Goal: Task Accomplishment & Management: Manage account settings

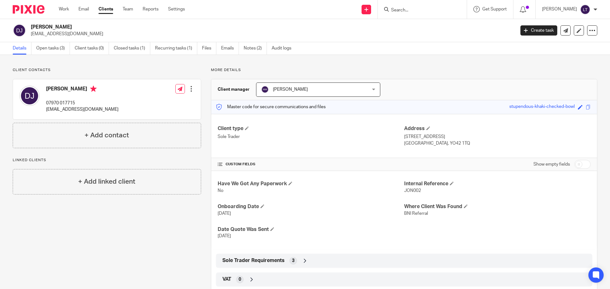
click at [410, 10] on input "Search" at bounding box center [418, 11] width 57 height 6
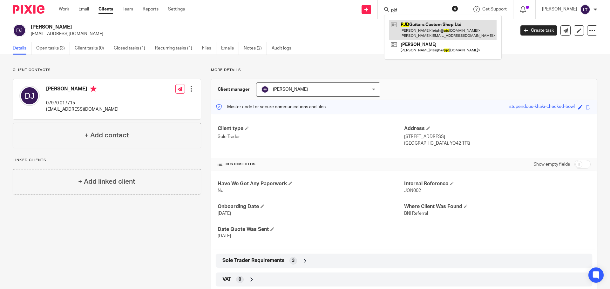
type input "pjd"
click at [439, 32] on link at bounding box center [442, 30] width 107 height 20
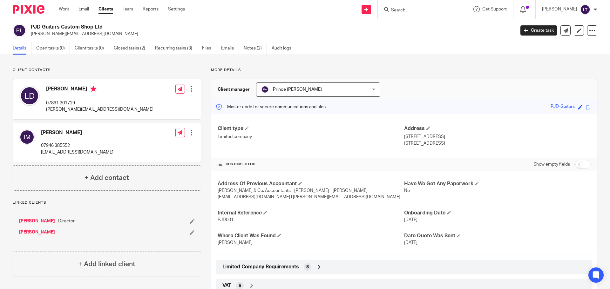
scroll to position [64, 0]
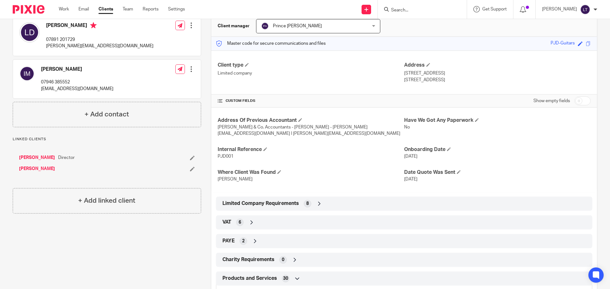
click at [317, 204] on icon at bounding box center [319, 204] width 6 height 6
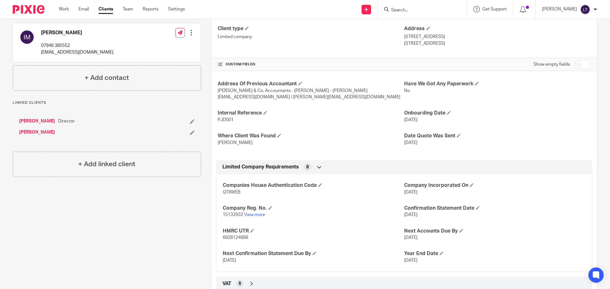
scroll to position [191, 0]
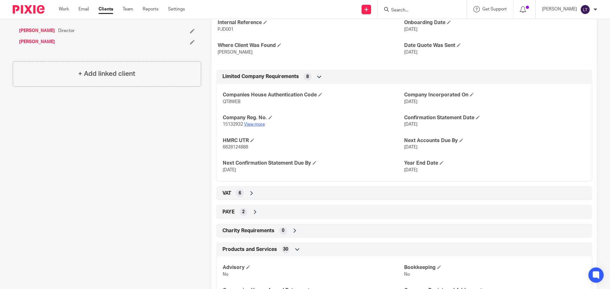
click at [254, 125] on link "View more" at bounding box center [254, 124] width 21 height 4
click at [422, 12] on input "Search" at bounding box center [418, 11] width 57 height 6
type input "rainy"
click at [440, 23] on link at bounding box center [440, 27] width 103 height 15
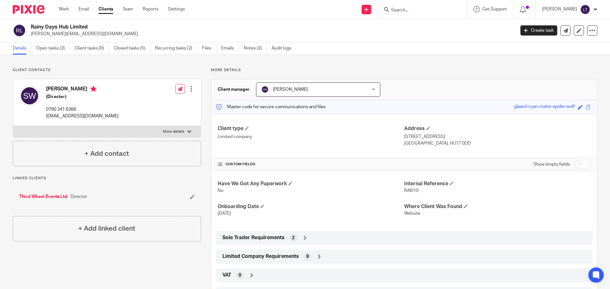
click at [316, 259] on icon at bounding box center [319, 257] width 6 height 6
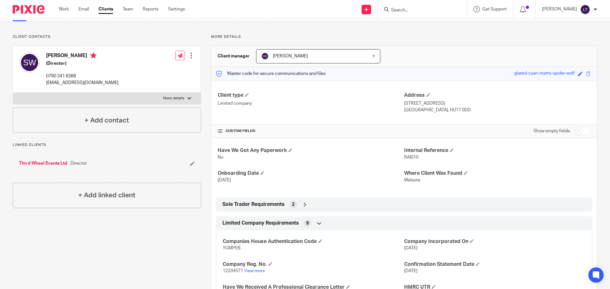
scroll to position [64, 0]
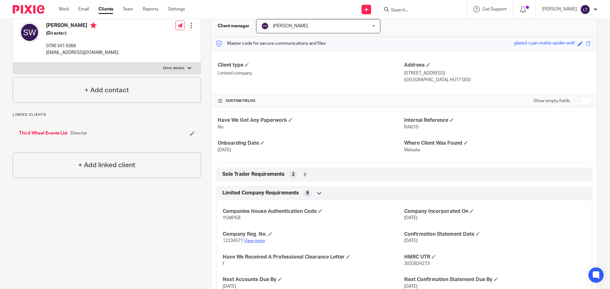
click at [259, 241] on link "View more" at bounding box center [254, 241] width 21 height 4
click at [416, 10] on input "Search" at bounding box center [418, 11] width 57 height 6
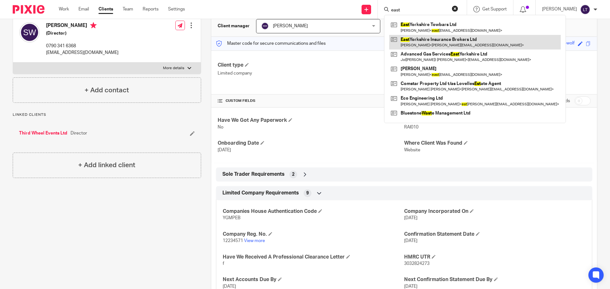
type input "east"
click at [438, 42] on link at bounding box center [475, 42] width 172 height 15
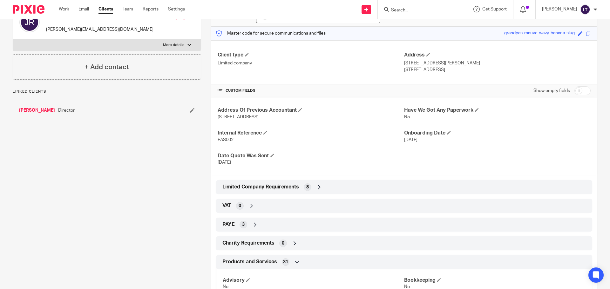
scroll to position [127, 0]
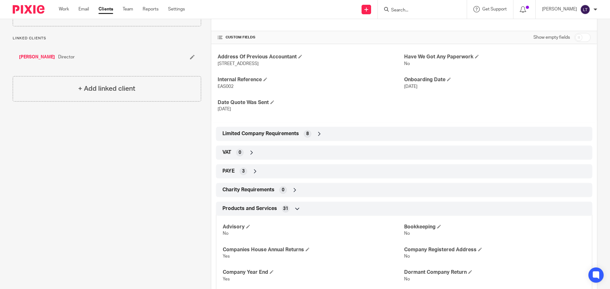
click at [318, 130] on div "Limited Company Requirements 8" at bounding box center [404, 134] width 367 height 11
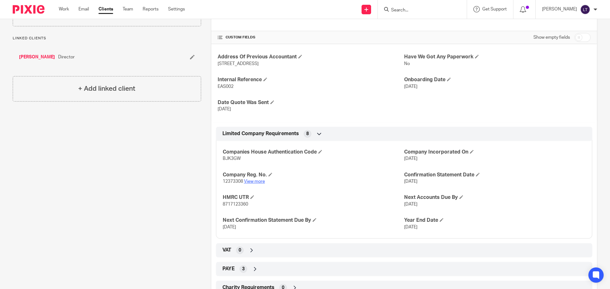
click at [247, 180] on link "View more" at bounding box center [254, 181] width 21 height 4
click at [438, 6] on form at bounding box center [424, 9] width 68 height 8
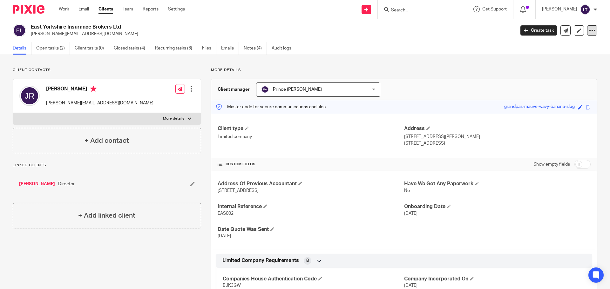
click at [587, 34] on div at bounding box center [592, 30] width 10 height 10
click at [574, 44] on link "Update from Companies House" at bounding box center [553, 46] width 70 height 9
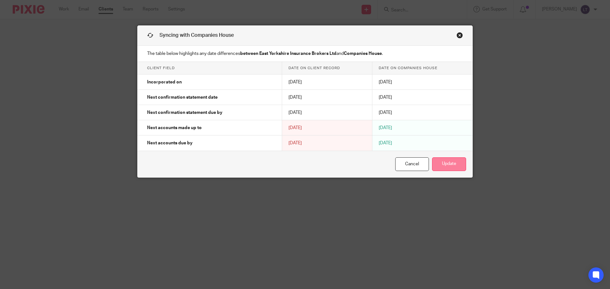
click at [446, 166] on button "Update" at bounding box center [449, 165] width 34 height 14
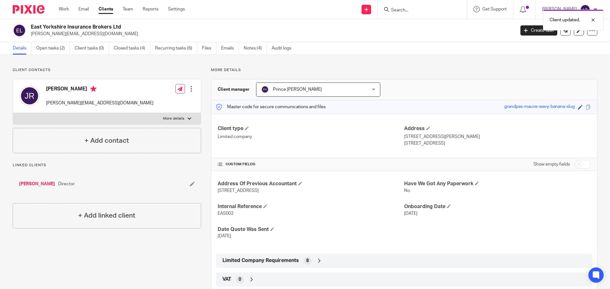
click at [55, 7] on div "Work Email Clients Team Reports Settings Work Email Clients Team Reports Settin…" at bounding box center [123, 9] width 142 height 19
click at [35, 8] on img at bounding box center [29, 9] width 32 height 9
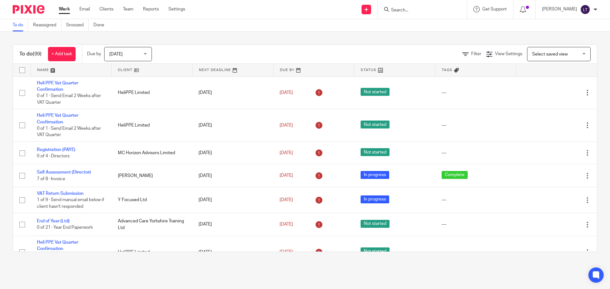
click at [540, 35] on div "To do (99) + Add task Due by Today Today Today Tomorrow This week Next week Thi…" at bounding box center [305, 148] width 610 height 233
click at [578, 56] on div "Select saved view Select saved view" at bounding box center [559, 54] width 64 height 14
click at [488, 34] on div "To do (99) + Add task Due by Today Today Today Tomorrow This week Next week Thi…" at bounding box center [305, 148] width 610 height 233
drag, startPoint x: 67, startPoint y: 6, endPoint x: 70, endPoint y: 6, distance: 3.2
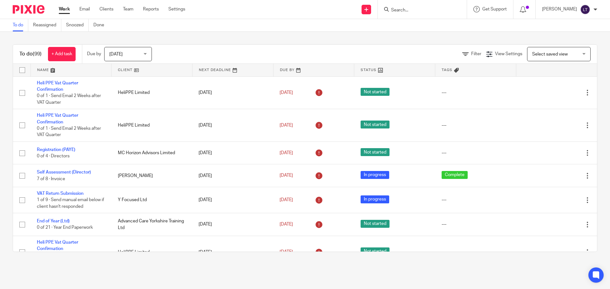
click at [67, 6] on link "Work" at bounding box center [64, 9] width 11 height 6
click at [84, 9] on link "Email" at bounding box center [84, 9] width 10 height 6
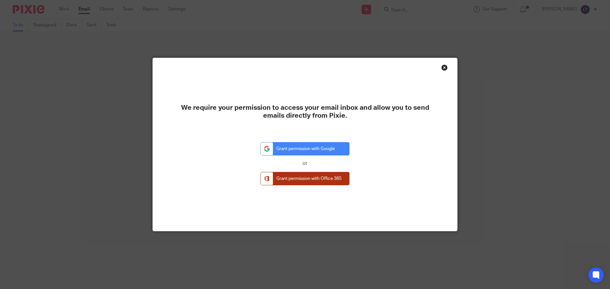
click at [315, 179] on link "Grant permission with Office 365" at bounding box center [305, 179] width 89 height 14
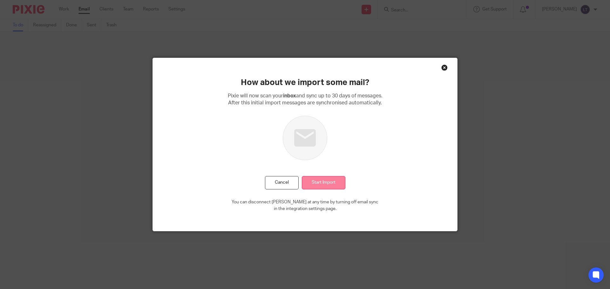
click at [326, 180] on input "Start Import" at bounding box center [324, 183] width 44 height 14
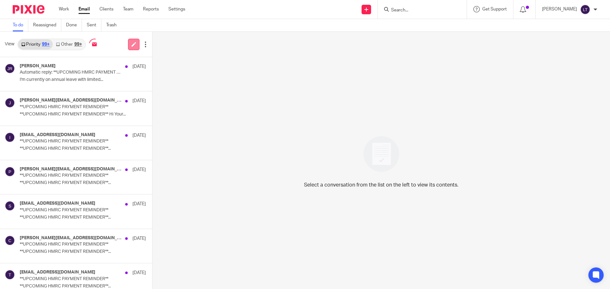
click at [132, 44] on icon at bounding box center [134, 44] width 5 height 5
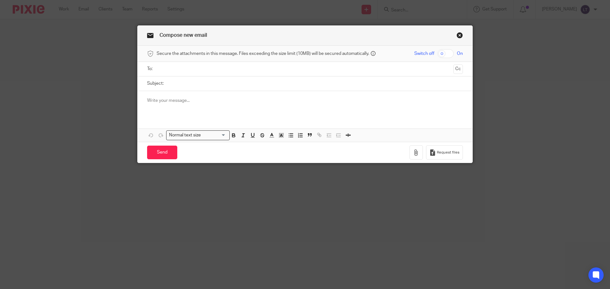
click at [459, 34] on link "Close this dialog window" at bounding box center [460, 36] width 6 height 9
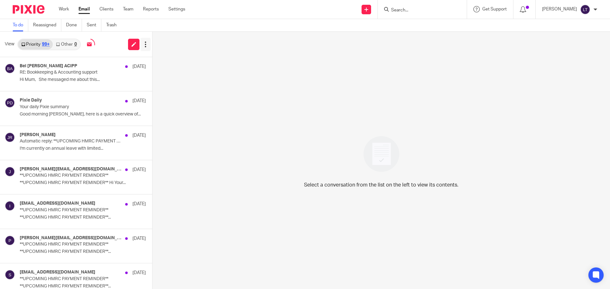
click at [146, 45] on icon at bounding box center [145, 44] width 6 height 6
click at [49, 89] on div "[PERSON_NAME] ACIPP [DATE] RE: Bookkeeping & Accounting support Hi Mum, She mes…" at bounding box center [66, 74] width 133 height 34
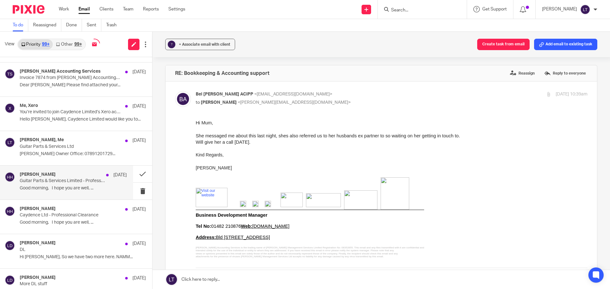
scroll to position [1012, 0]
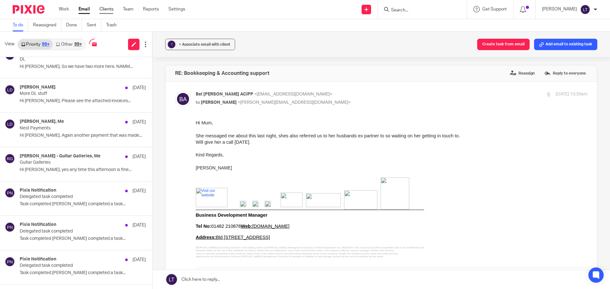
click at [105, 9] on link "Clients" at bounding box center [106, 9] width 14 height 6
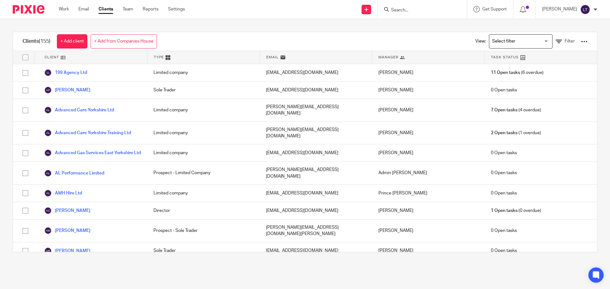
click at [571, 38] on div "View: Loading... Filter" at bounding box center [527, 41] width 122 height 19
click at [581, 39] on div at bounding box center [584, 41] width 6 height 6
click at [524, 65] on link "Update dates using Companies House" at bounding box center [533, 66] width 88 height 10
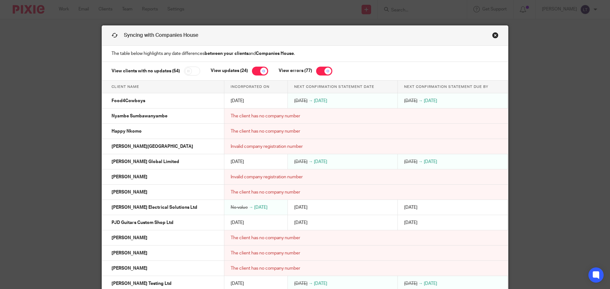
scroll to position [14, 0]
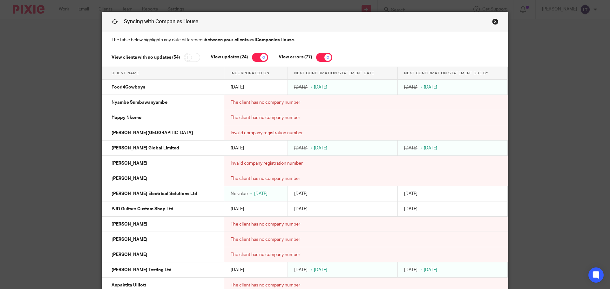
click at [262, 56] on input "checkbox" at bounding box center [260, 57] width 16 height 9
checkbox input "false"
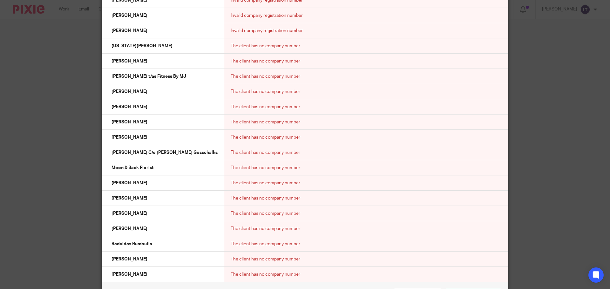
scroll to position [1035, 0]
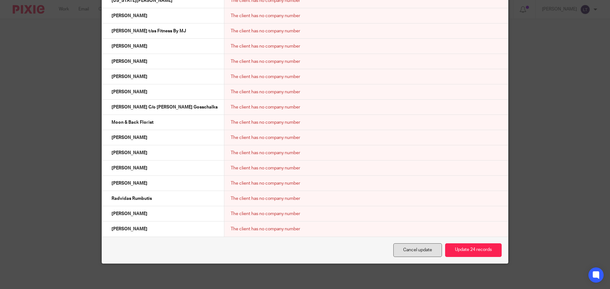
click at [423, 253] on link "Cancel update" at bounding box center [417, 251] width 49 height 14
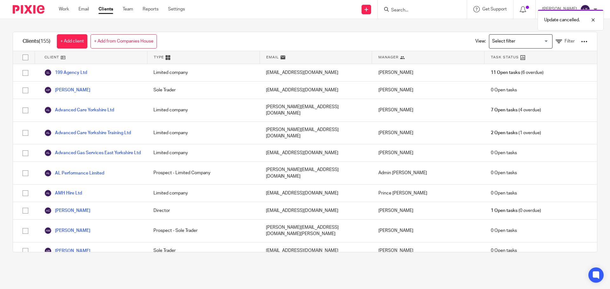
click at [581, 41] on div at bounding box center [584, 41] width 6 height 6
click at [533, 65] on link "Update dates using Companies House" at bounding box center [533, 66] width 88 height 10
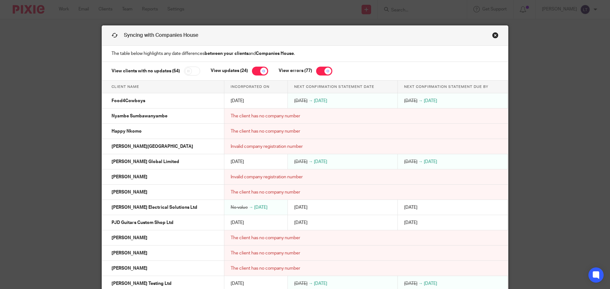
click at [255, 70] on input "checkbox" at bounding box center [260, 71] width 16 height 9
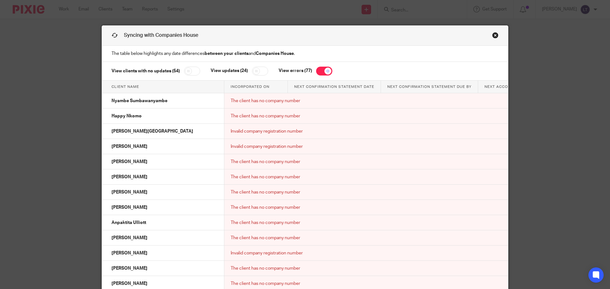
click at [260, 72] on input "checkbox" at bounding box center [260, 71] width 16 height 9
checkbox input "true"
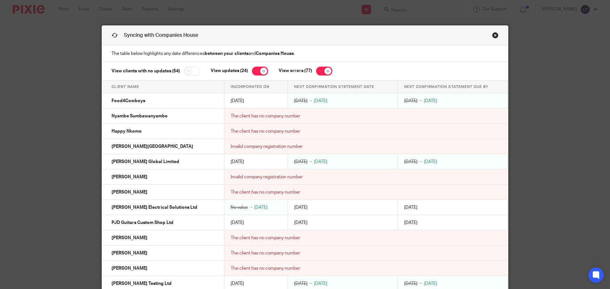
click at [325, 71] on input "checkbox" at bounding box center [324, 71] width 16 height 9
checkbox input "false"
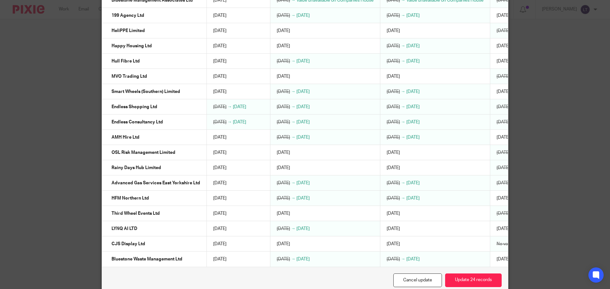
scroll to position [227, 0]
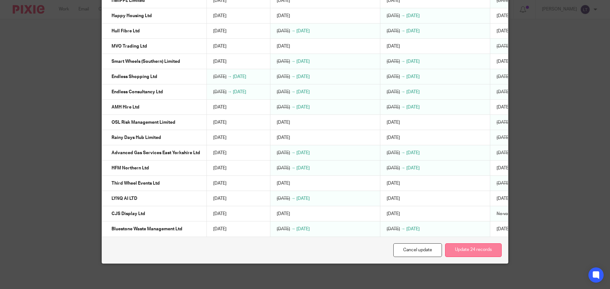
click at [464, 252] on button "Update 24 records" at bounding box center [473, 251] width 57 height 14
click at [460, 255] on button "Update 24 records" at bounding box center [473, 251] width 57 height 14
